Goal: Use online tool/utility: Utilize a website feature to perform a specific function

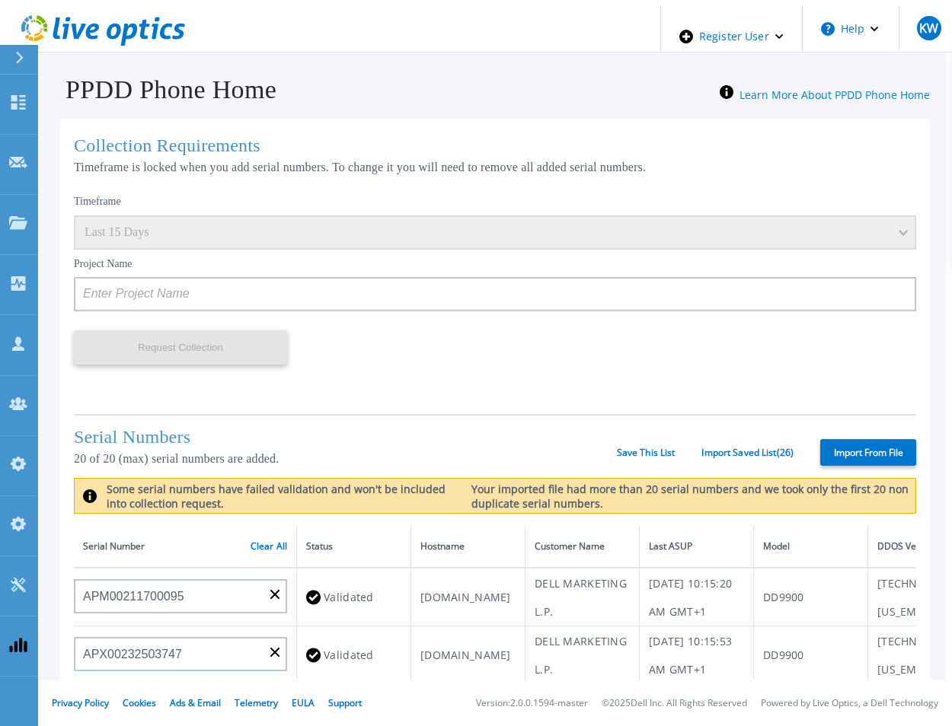
click at [860, 449] on label "Import From File" at bounding box center [868, 452] width 96 height 27
click at [0, 0] on input "Import From File" at bounding box center [0, 0] width 0 height 0
type input "APM00211700095"
type input "APX00232503747"
type input "APM00214914093"
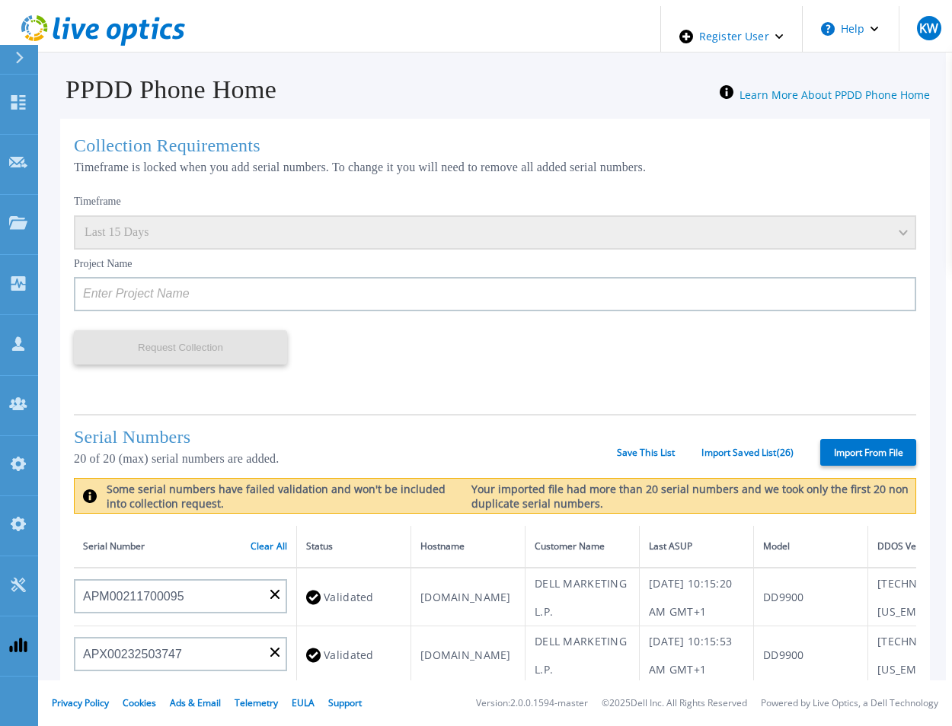
type input "APM00171836329"
type input "APM00212026971"
type input "APM00214914094"
type input "APX00234502218"
type input "APM00212018359"
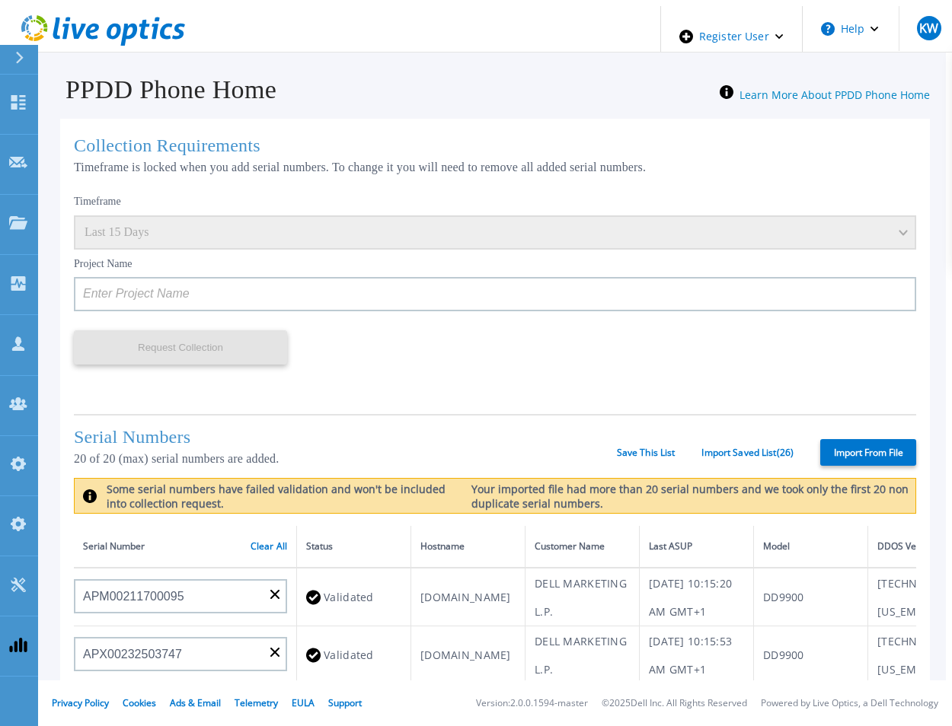
type input "APX00232503745"
type input "APX00232503743"
type input "APM00202011675"
type input "APM00212517749"
type input "APX00232503742"
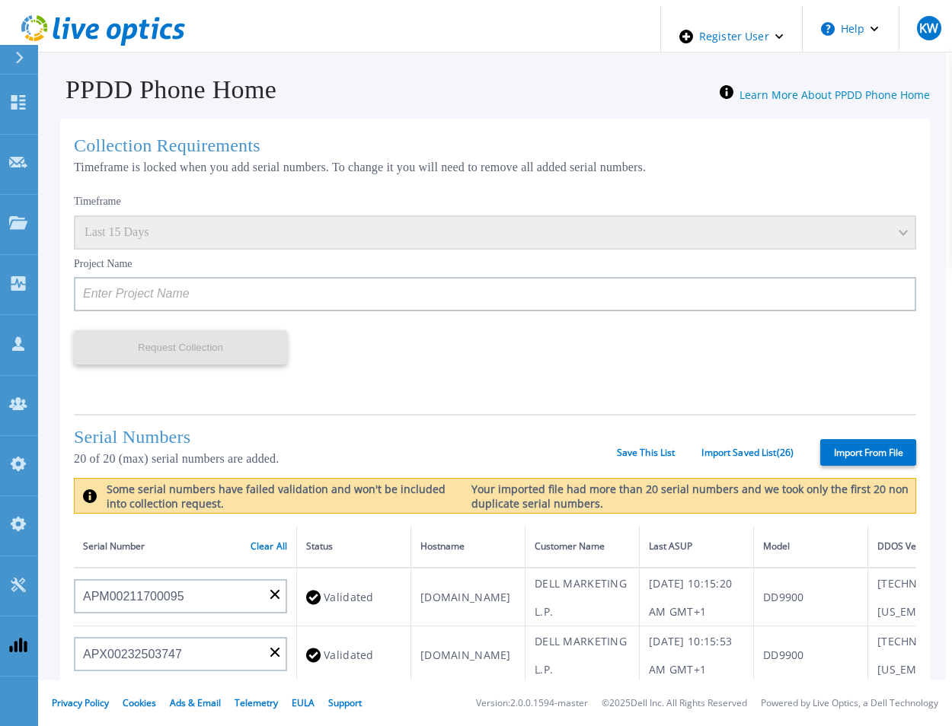
type input "APM00212702822"
type input "APM00212610953"
type input "APM00202614668"
type input "APM00212613652"
type input "APX00222101185"
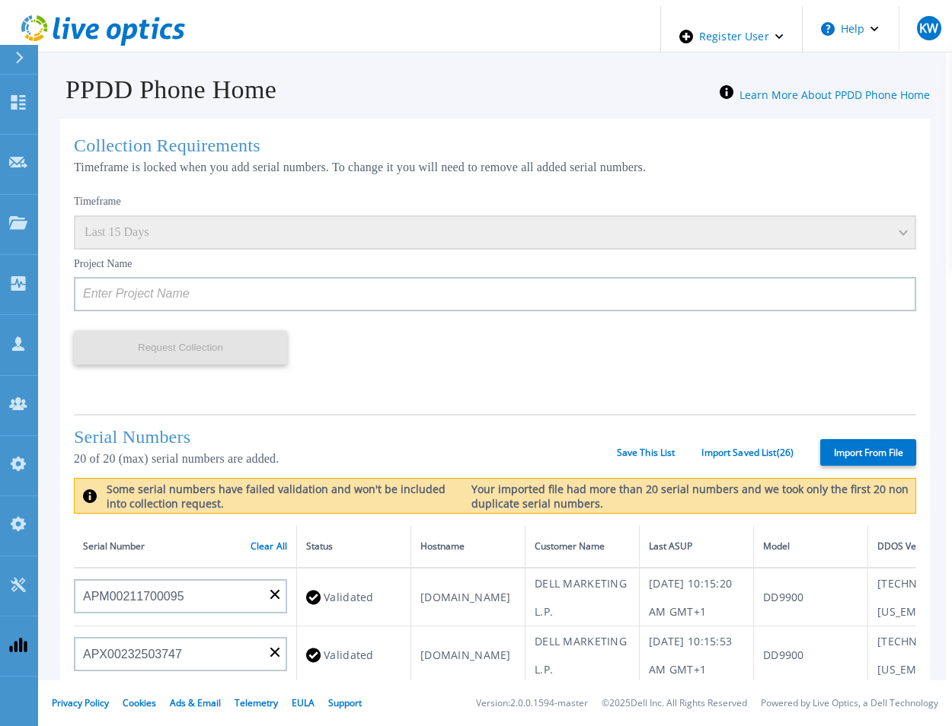
type input "AUDVUX6XJHDJFE"
type input "APM00133543104"
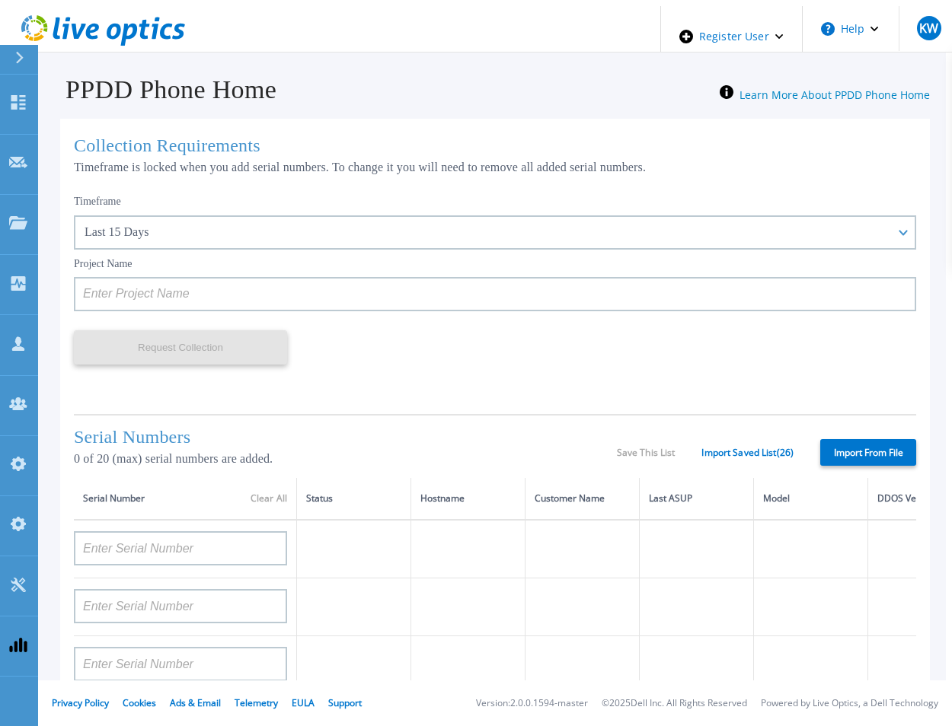
click at [820, 448] on label "Import From File" at bounding box center [868, 452] width 96 height 27
click at [0, 0] on input "Import From File" at bounding box center [0, 0] width 0 height 0
type input "APM00211700095"
type input "APX00232503747"
type input "APM00214914093"
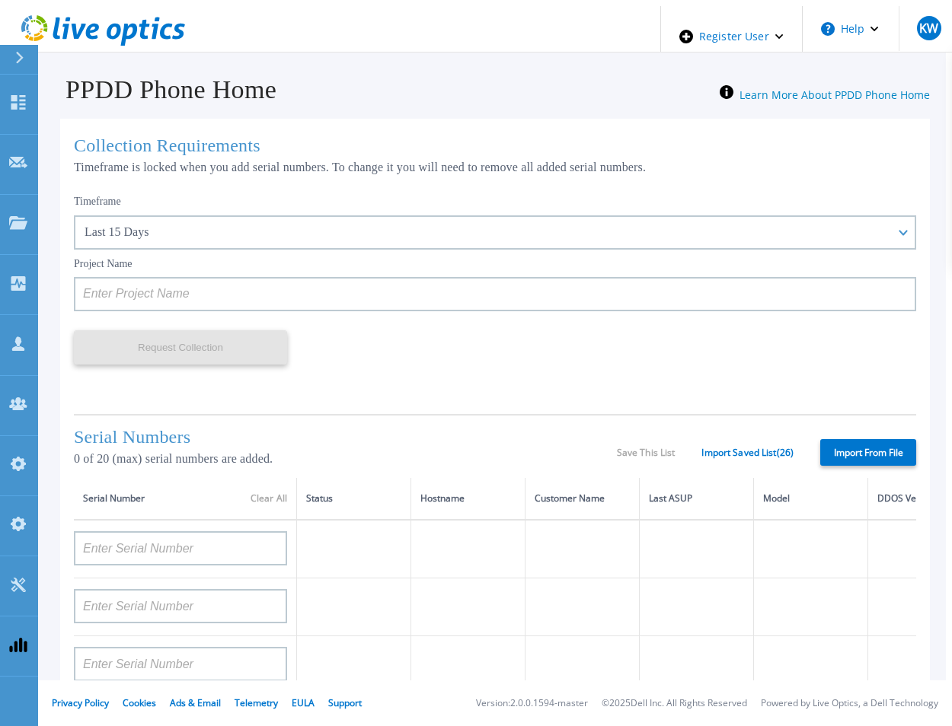
type input "APM00171836329"
type input "APM00212026971"
type input "APM00214914094"
type input "APX00234502218"
type input "APM00212018359"
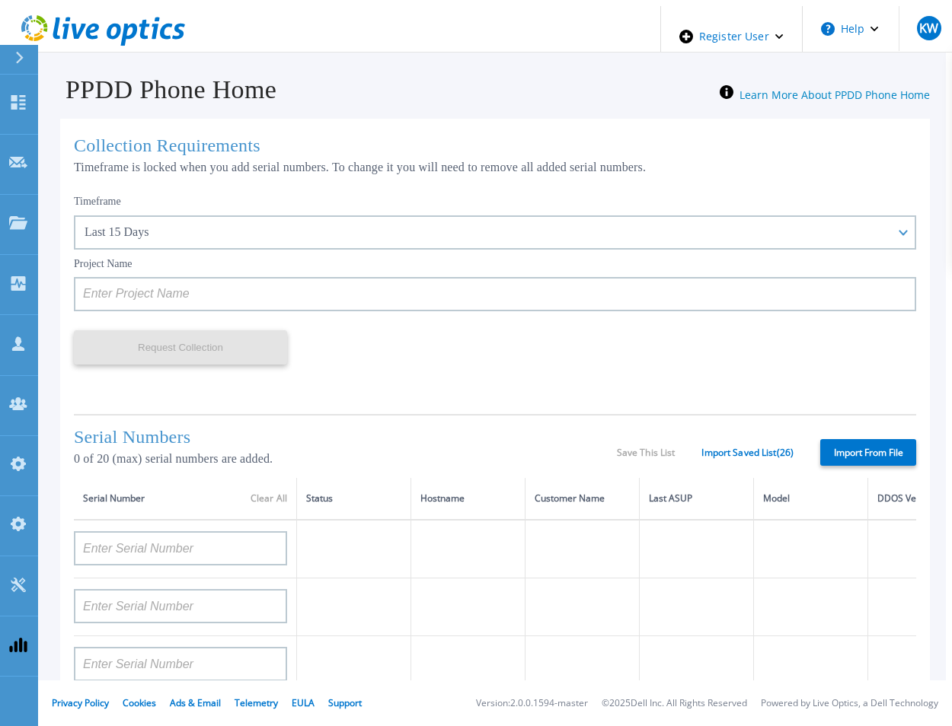
type input "APX00232503745"
type input "APX00232503743"
type input "APM00202011675"
type input "APM00212517749"
type input "APX00232503742"
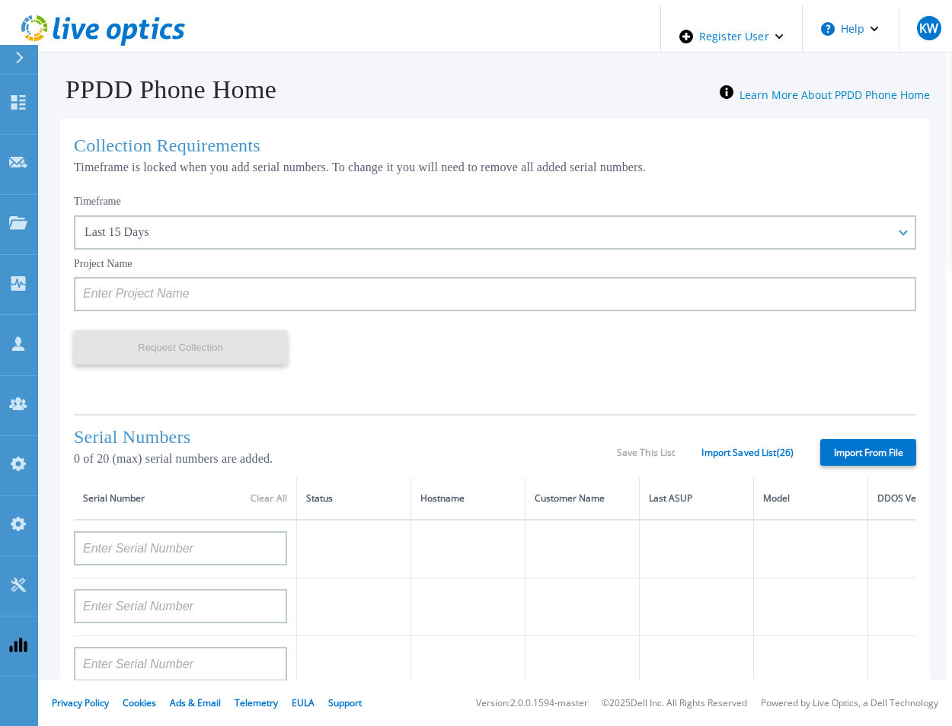
type input "APM00212702822"
type input "APM00212610953"
type input "APM00202614668"
type input "APM00212613652"
type input "APX00222101185"
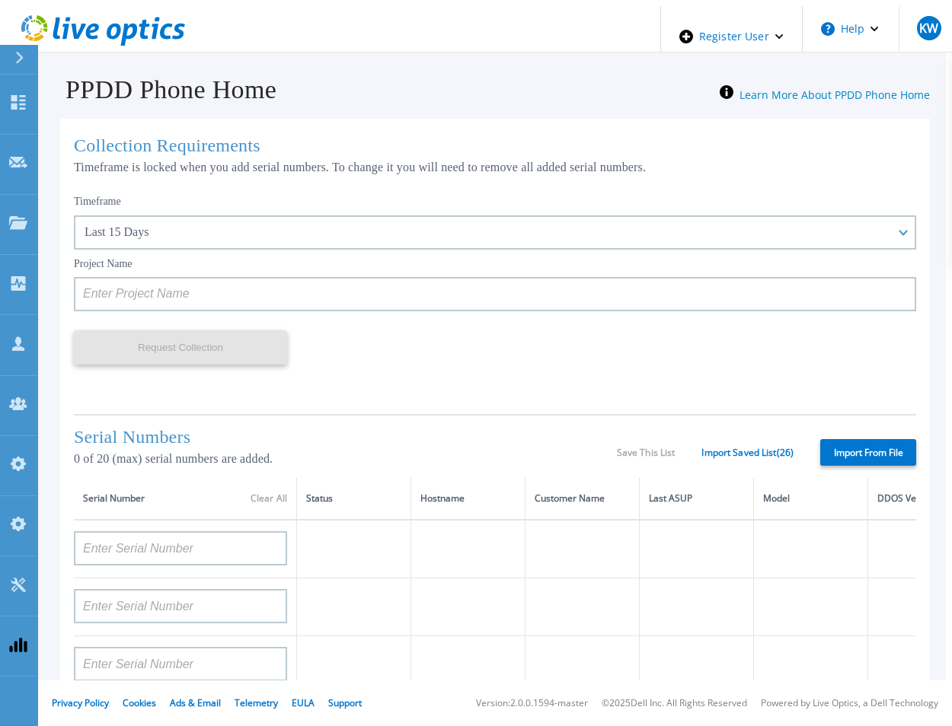
type input "AUDVUX6XJHDJFE"
type input "APM00133543104"
